Goal: Obtain resource: Obtain resource

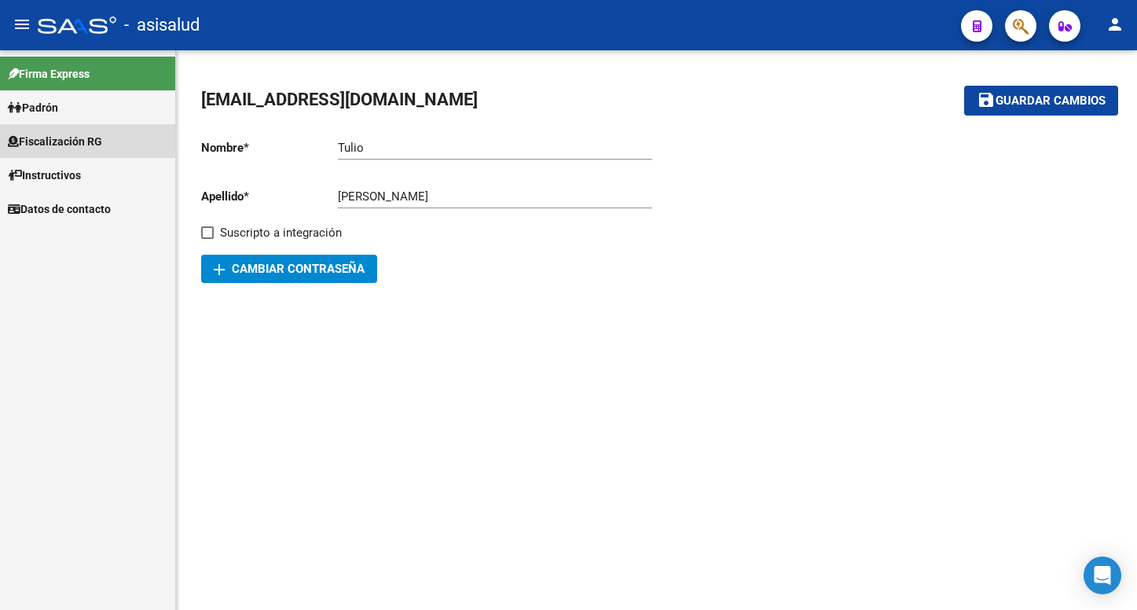
click at [54, 138] on span "Fiscalización RG" at bounding box center [55, 141] width 94 height 17
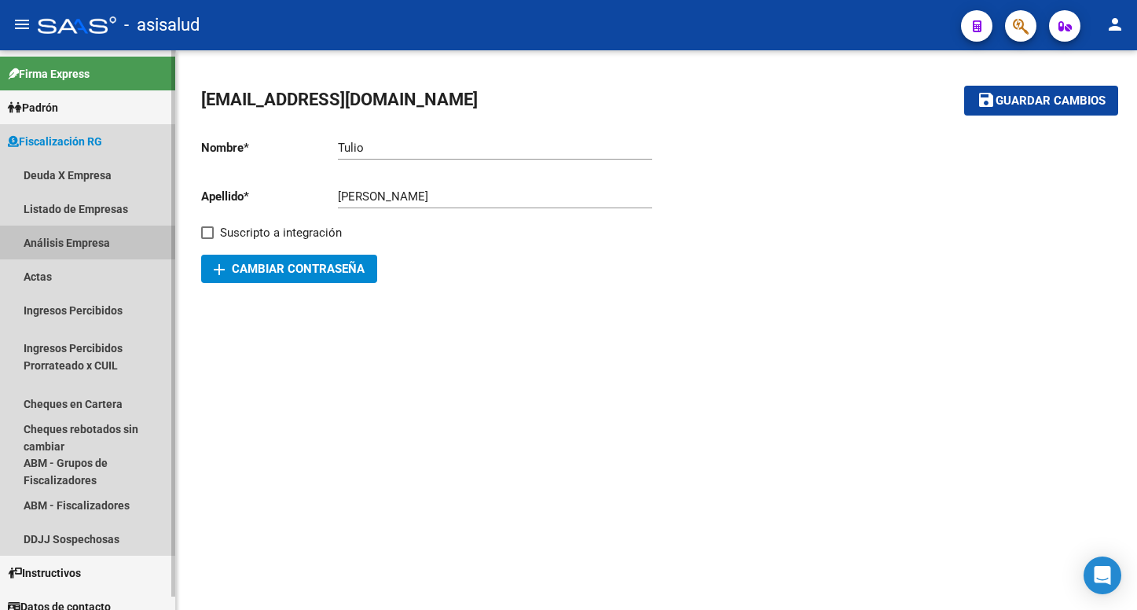
click at [52, 240] on link "Análisis Empresa" at bounding box center [87, 242] width 175 height 34
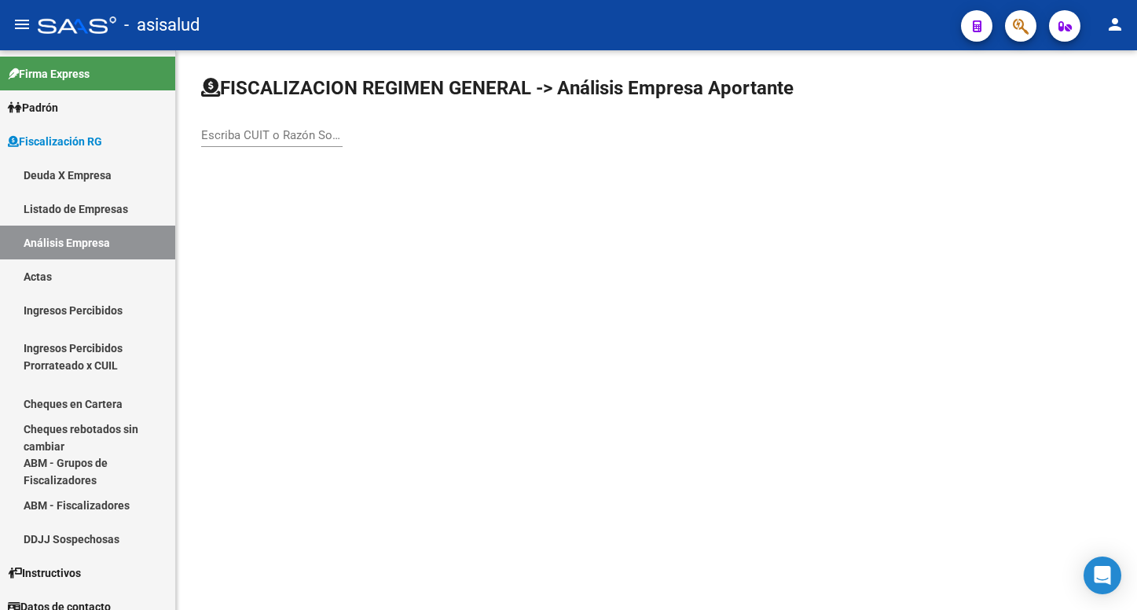
click at [257, 142] on div "Escriba CUIT o Razón Social para buscar" at bounding box center [271, 130] width 141 height 34
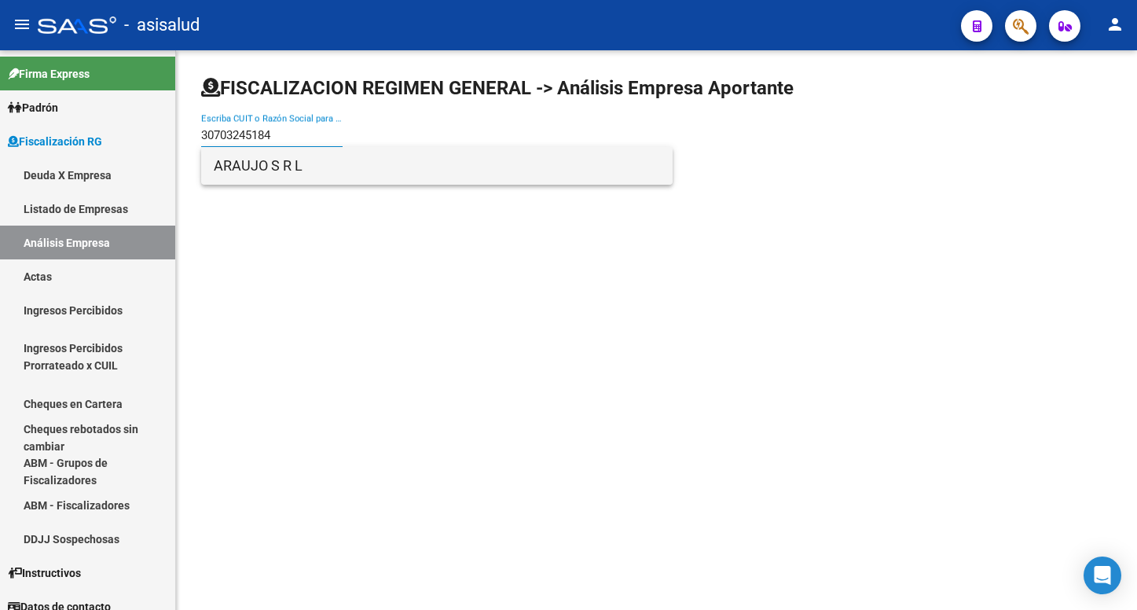
type input "30703245184"
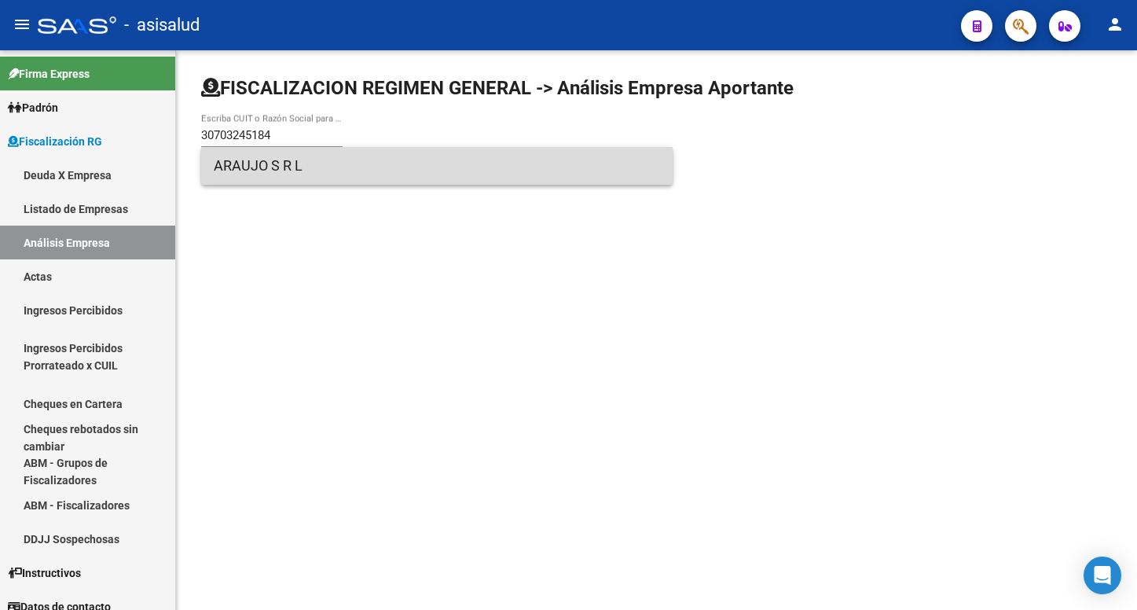
click at [249, 163] on span "ARAUJO S R L" at bounding box center [437, 166] width 446 height 38
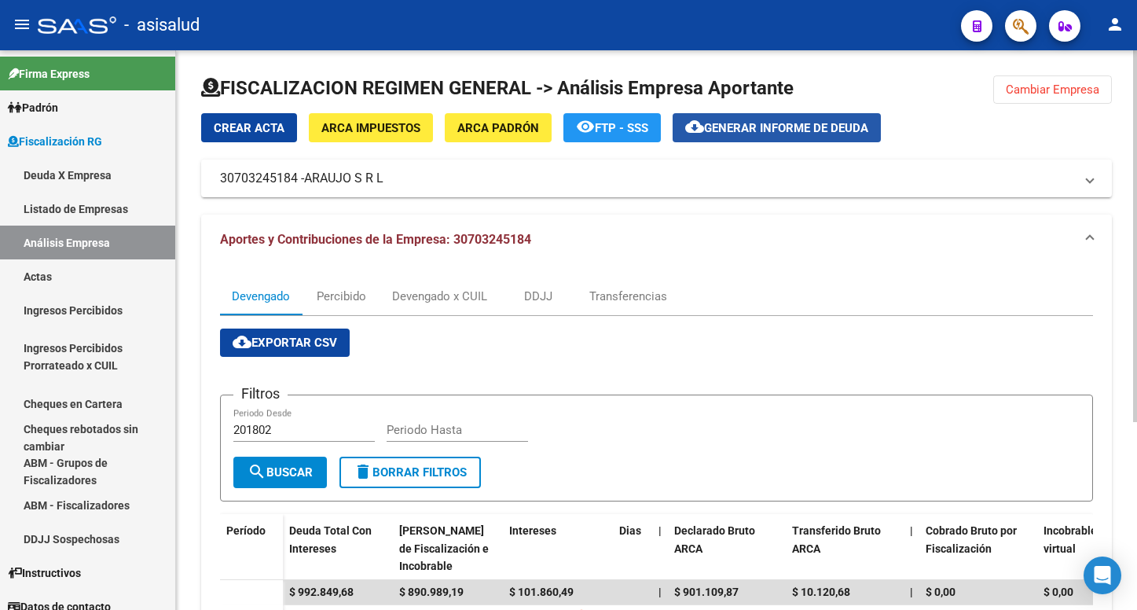
click at [752, 121] on span "Generar informe de deuda" at bounding box center [786, 128] width 164 height 14
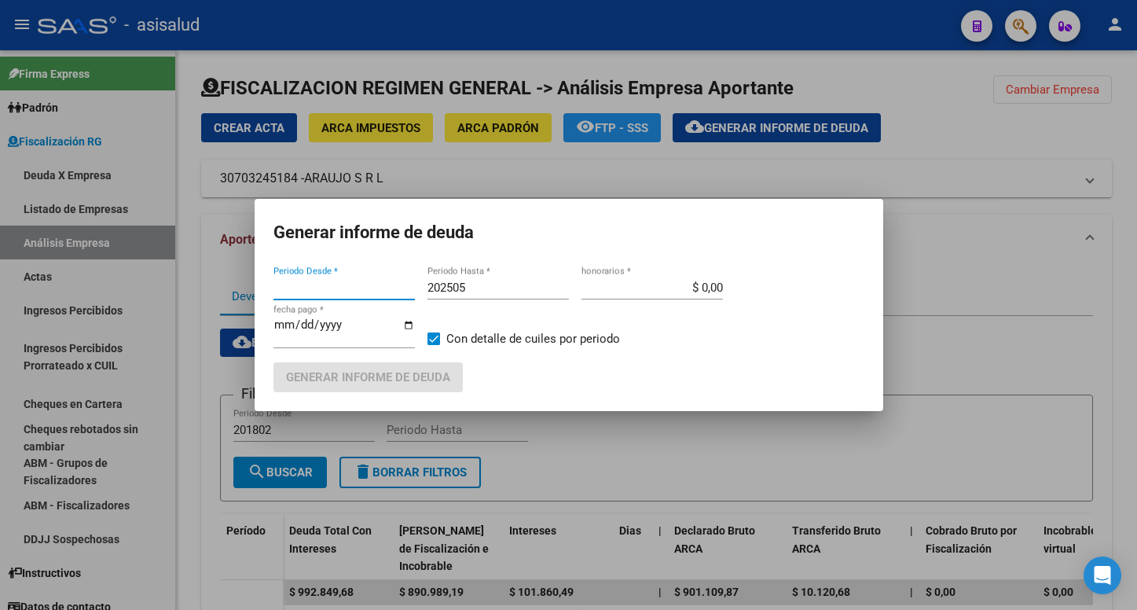
type input "201802"
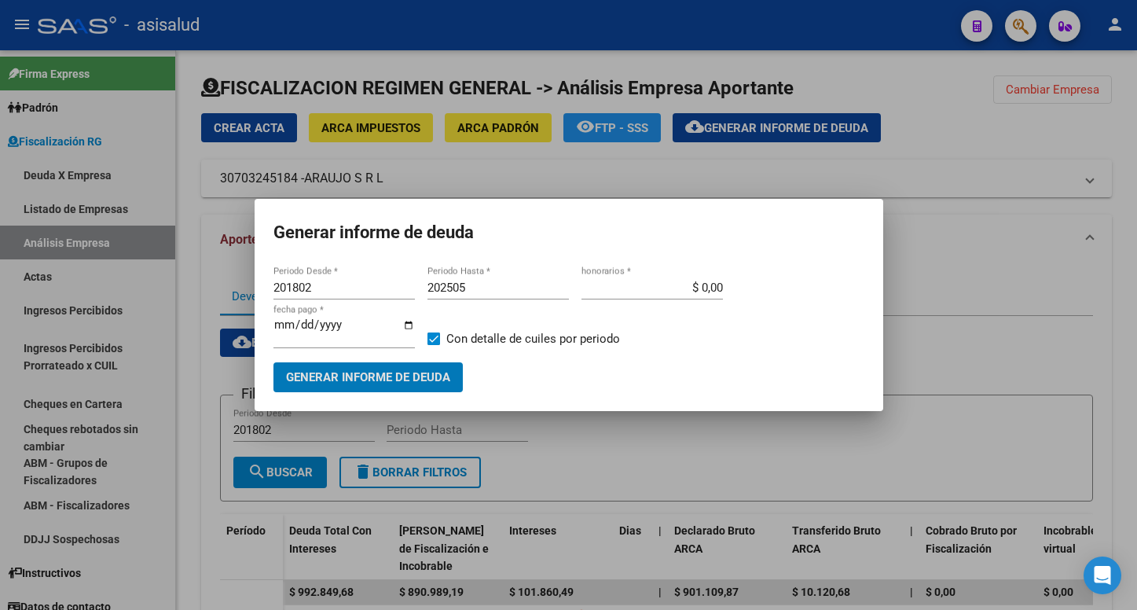
click at [468, 291] on input "202505" at bounding box center [497, 287] width 141 height 14
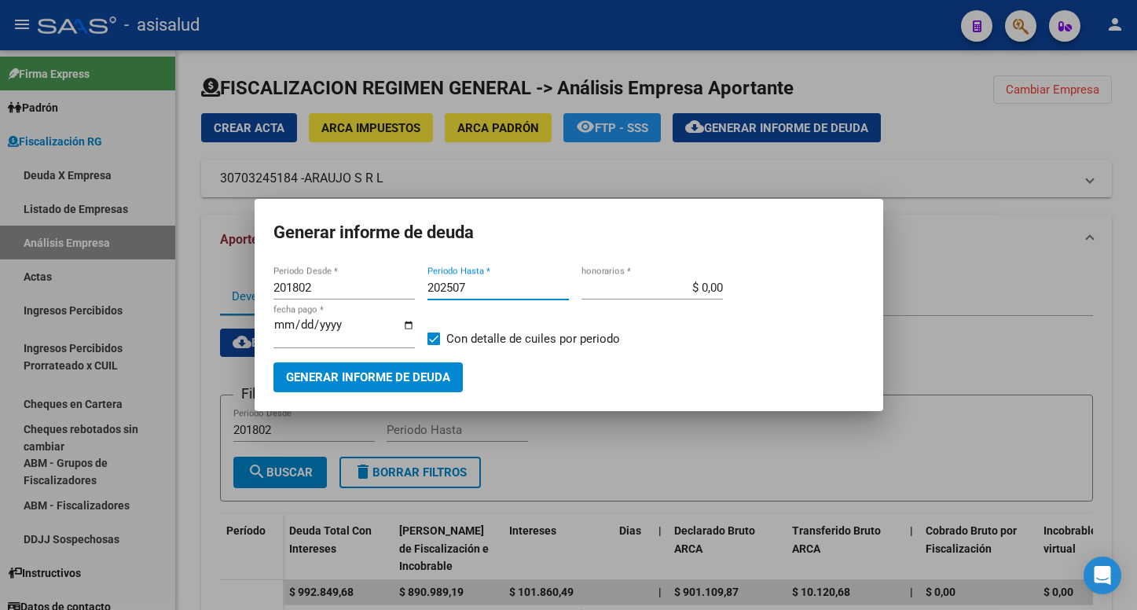
type input "202507"
click at [716, 294] on input "$ 0,00" at bounding box center [651, 287] width 141 height 14
type input "$ 10,00"
click at [300, 325] on input "[DATE]" at bounding box center [343, 330] width 141 height 25
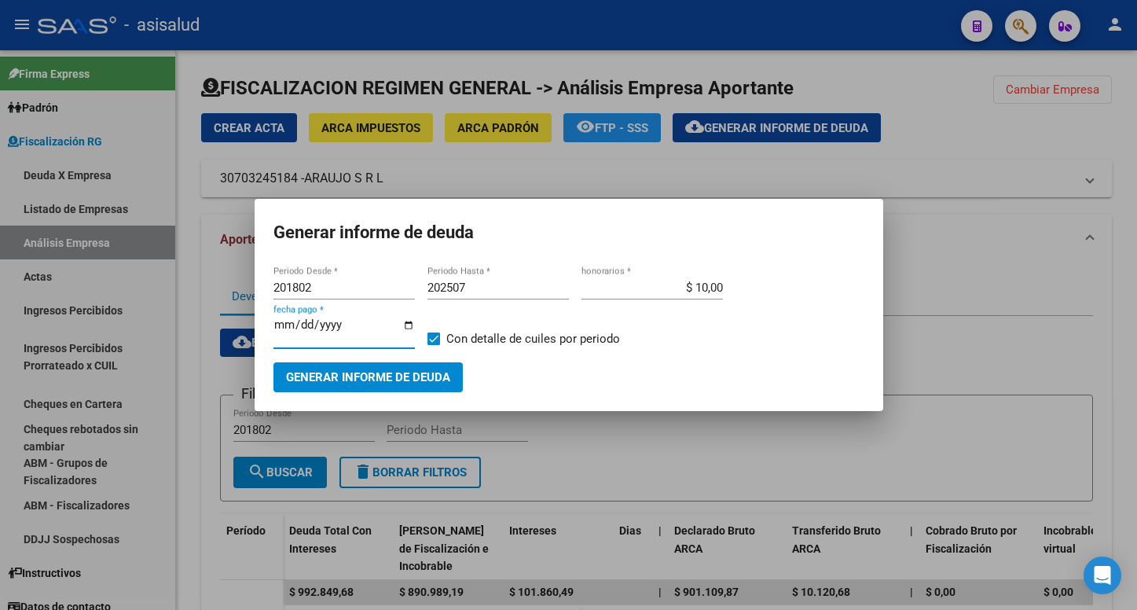
click at [300, 325] on input "[DATE]" at bounding box center [343, 330] width 141 height 25
type input "[DATE]"
click at [365, 376] on span "Generar informe de deuda" at bounding box center [368, 378] width 164 height 14
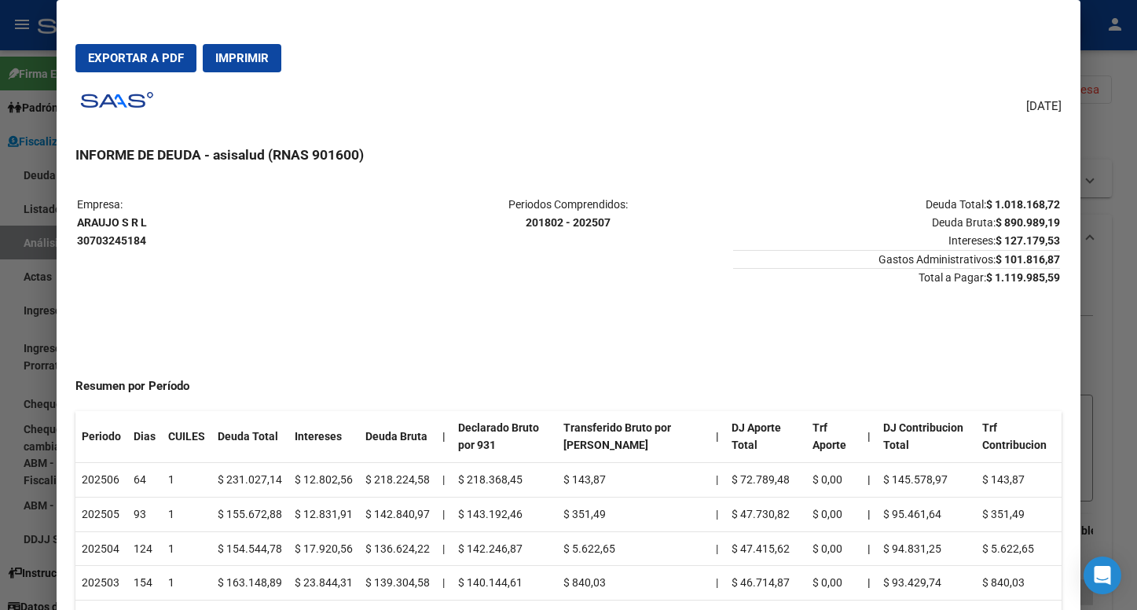
drag, startPoint x: 233, startPoint y: 238, endPoint x: 232, endPoint y: 259, distance: 21.3
click at [232, 259] on td "Empresa: [PERSON_NAME] S R L 30703245184" at bounding box center [240, 241] width 326 height 91
click at [126, 50] on button "Exportar a PDF" at bounding box center [135, 58] width 121 height 28
